Goal: Information Seeking & Learning: Check status

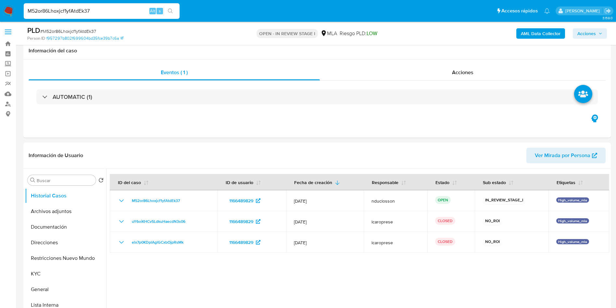
select select "10"
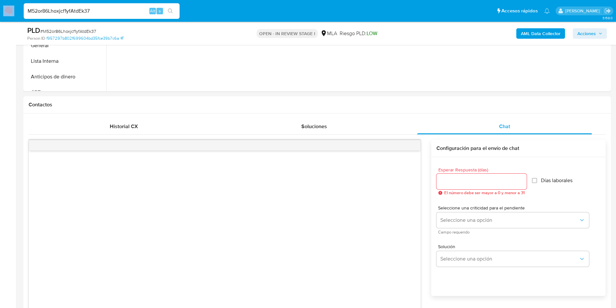
click at [68, 5] on div "M52or86Lhoxjcf1yfAtdEk37 Alt s" at bounding box center [102, 11] width 156 height 16
click at [68, 10] on input "M52or86Lhoxjcf1yfAtdEk37" at bounding box center [102, 11] width 156 height 8
click at [172, 10] on icon "search-icon" at bounding box center [170, 10] width 5 height 5
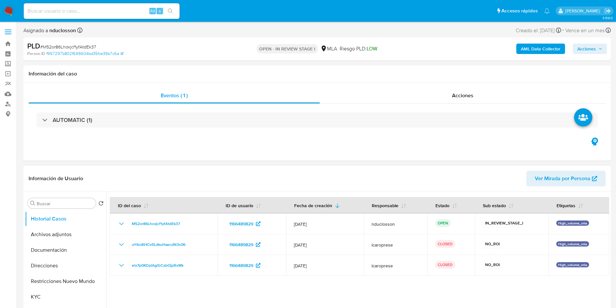
select select "10"
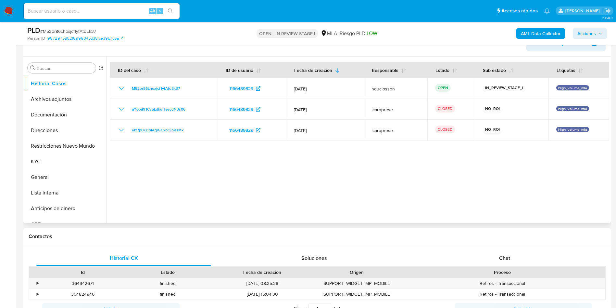
scroll to position [97, 0]
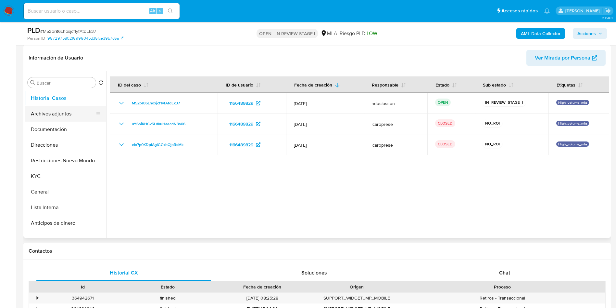
click at [55, 117] on button "Archivos adjuntos" at bounding box center [63, 114] width 76 height 16
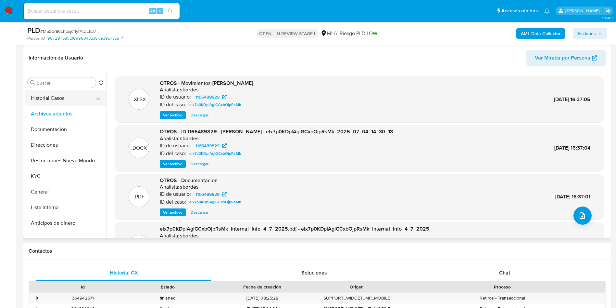
click at [42, 97] on button "Historial Casos" at bounding box center [63, 98] width 76 height 16
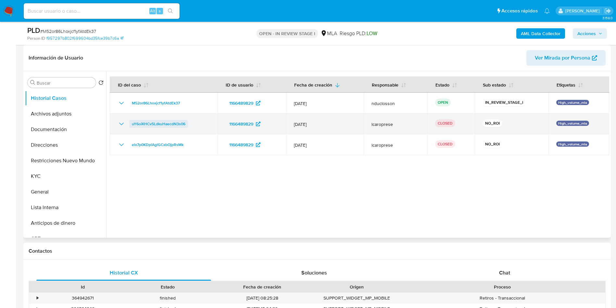
click at [152, 123] on span "uY6oiKHCv5LdkuHaecdN3s06" at bounding box center [159, 124] width 54 height 8
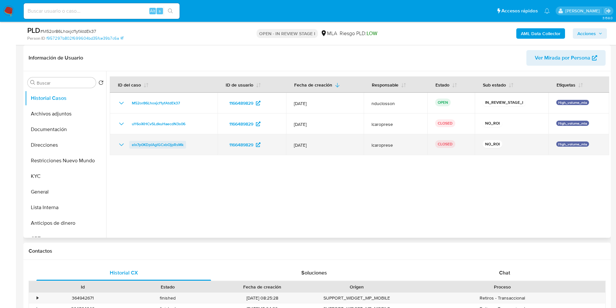
click at [167, 145] on span "elx7p0KDplAglGCxbOjpRsMk" at bounding box center [158, 145] width 52 height 8
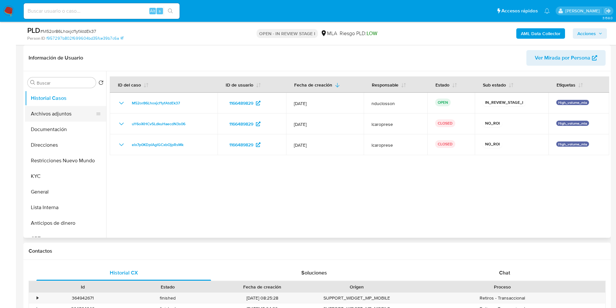
click at [71, 109] on button "Archivos adjuntos" at bounding box center [63, 114] width 76 height 16
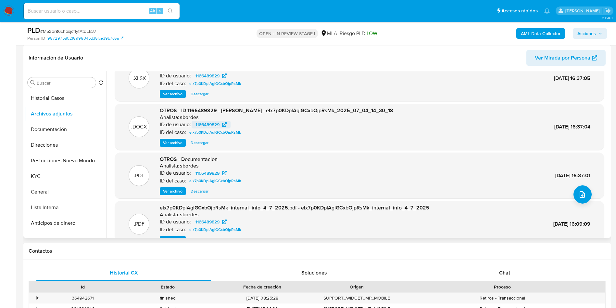
scroll to position [0, 0]
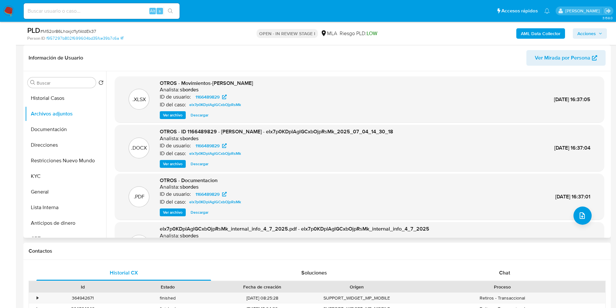
click at [202, 161] on span "Descargar" at bounding box center [200, 164] width 18 height 6
click at [198, 209] on span "Descargar" at bounding box center [200, 212] width 18 height 6
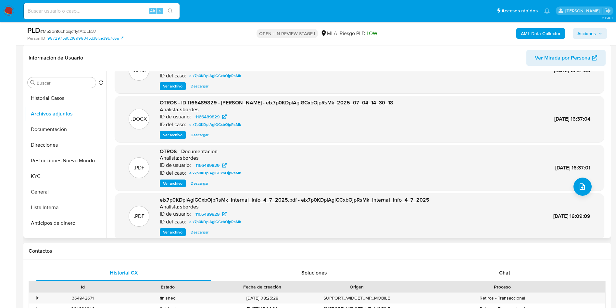
scroll to position [55, 0]
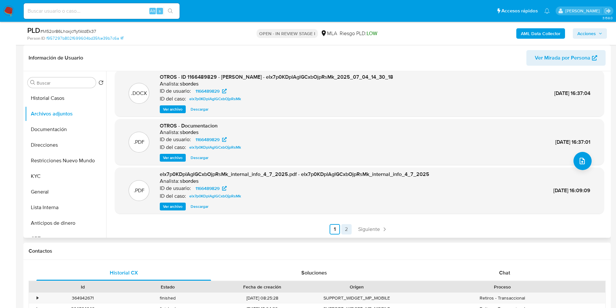
click at [347, 226] on link "2" at bounding box center [347, 229] width 10 height 10
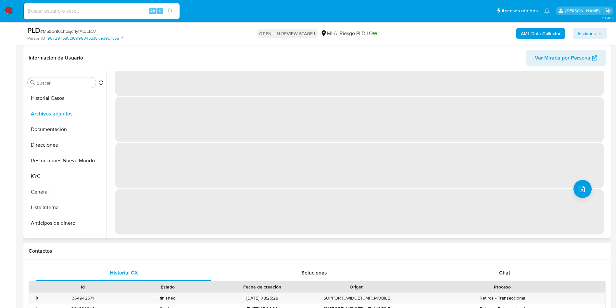
scroll to position [0, 0]
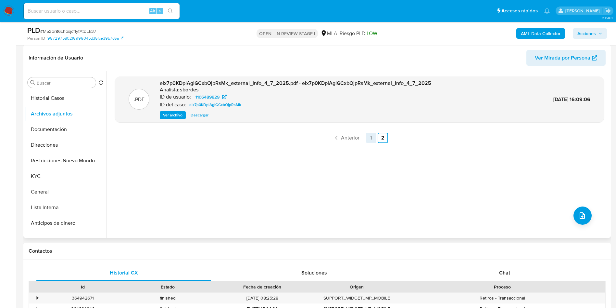
click at [372, 139] on link "1" at bounding box center [371, 138] width 10 height 10
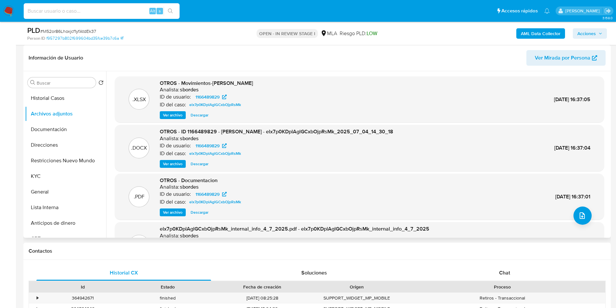
click at [72, 12] on input at bounding box center [102, 11] width 156 height 8
paste input "8zLgBNaLD2R4hE8YBZ9YOFub"
type input "8zLgBNaLD2R4hE8YBZ9YOFub"
click at [171, 13] on icon "search-icon" at bounding box center [170, 10] width 5 height 5
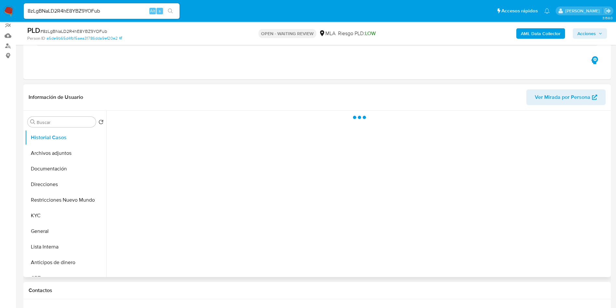
scroll to position [146, 0]
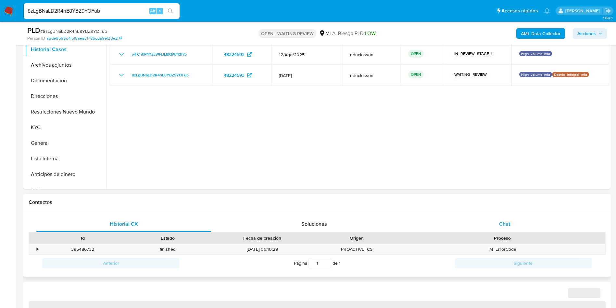
click at [504, 220] on span "Chat" at bounding box center [504, 223] width 11 height 7
select select "10"
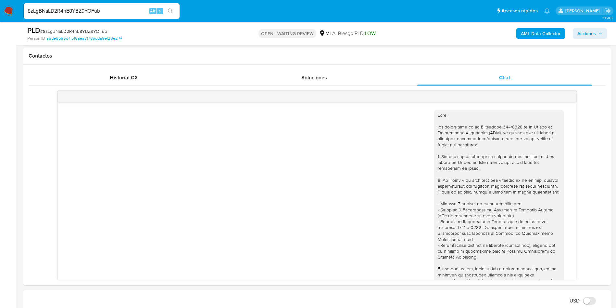
scroll to position [584, 0]
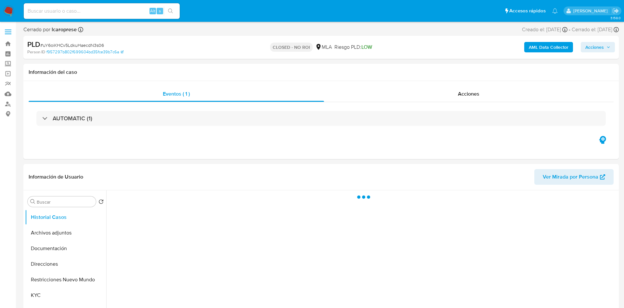
select select "10"
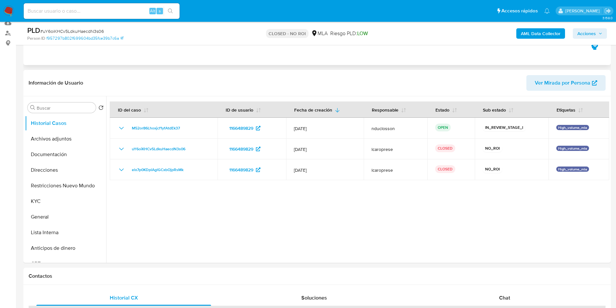
scroll to position [244, 0]
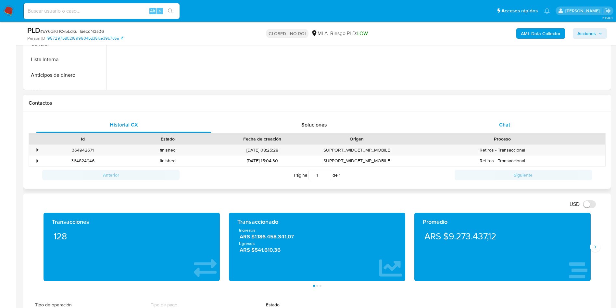
click at [515, 119] on div "Chat" at bounding box center [505, 125] width 175 height 16
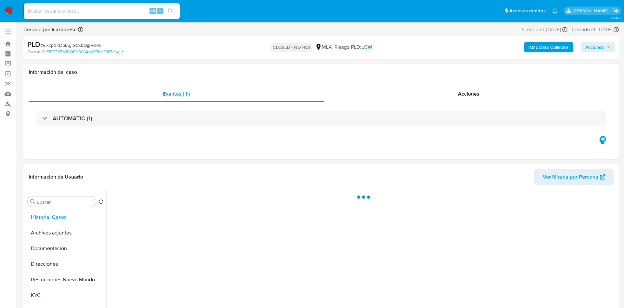
select select "10"
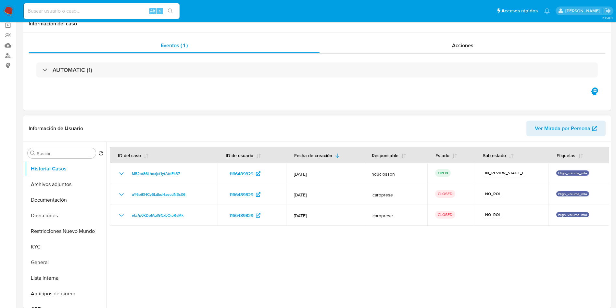
scroll to position [146, 0]
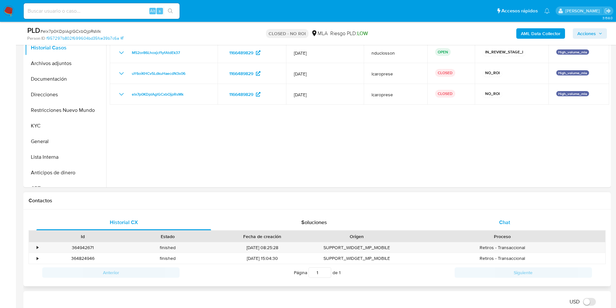
click at [502, 226] on span "Chat" at bounding box center [504, 221] width 11 height 7
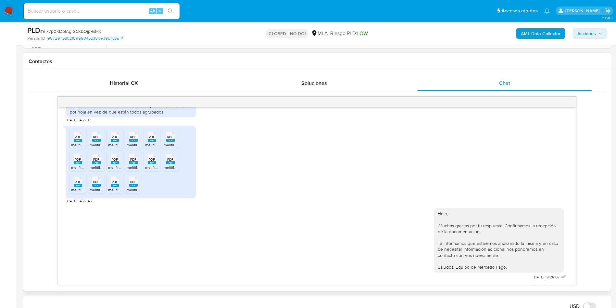
scroll to position [341, 0]
